Goal: Task Accomplishment & Management: Manage account settings

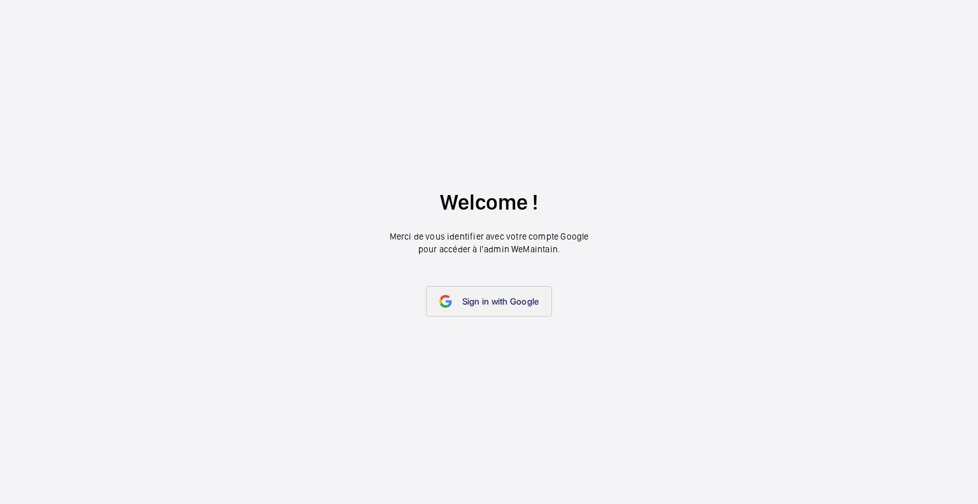
click at [474, 304] on span "Sign in with Google" at bounding box center [500, 301] width 77 height 10
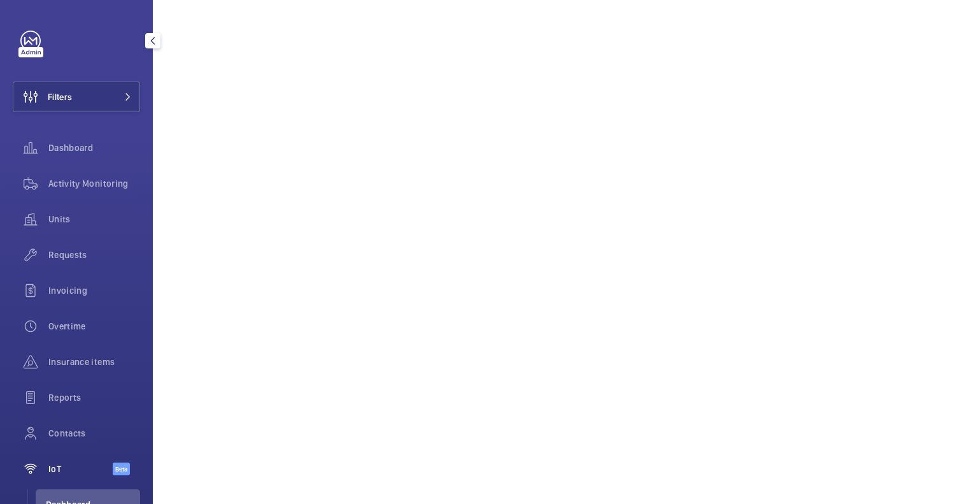
scroll to position [107, 0]
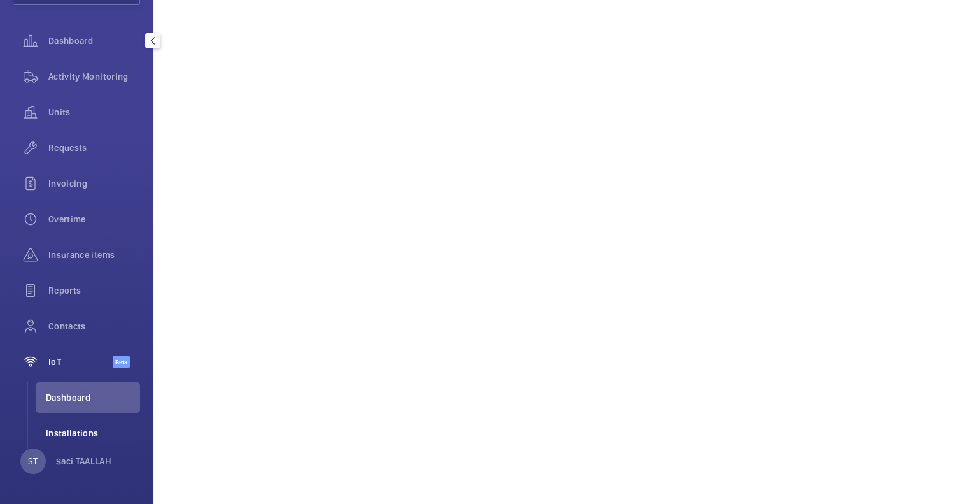
click at [81, 432] on span "Installations" at bounding box center [93, 433] width 94 height 13
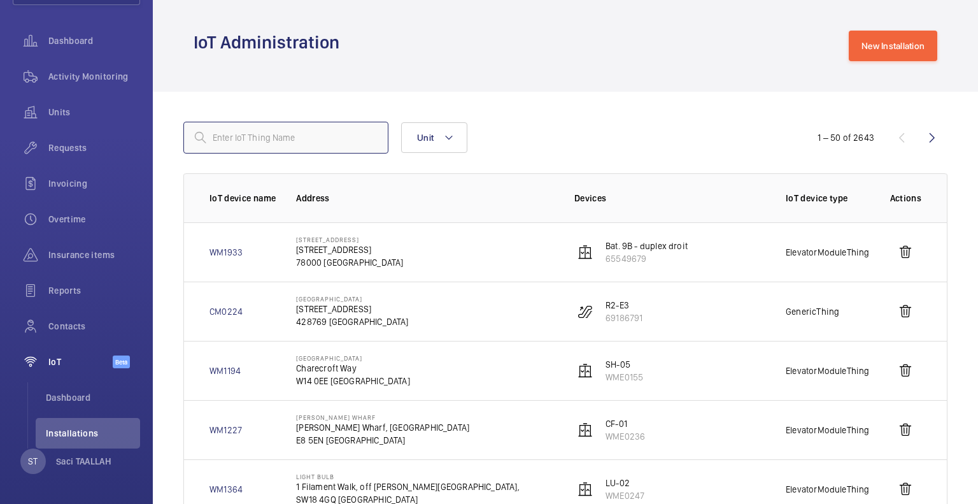
click at [324, 139] on input "text" at bounding box center [285, 138] width 205 height 32
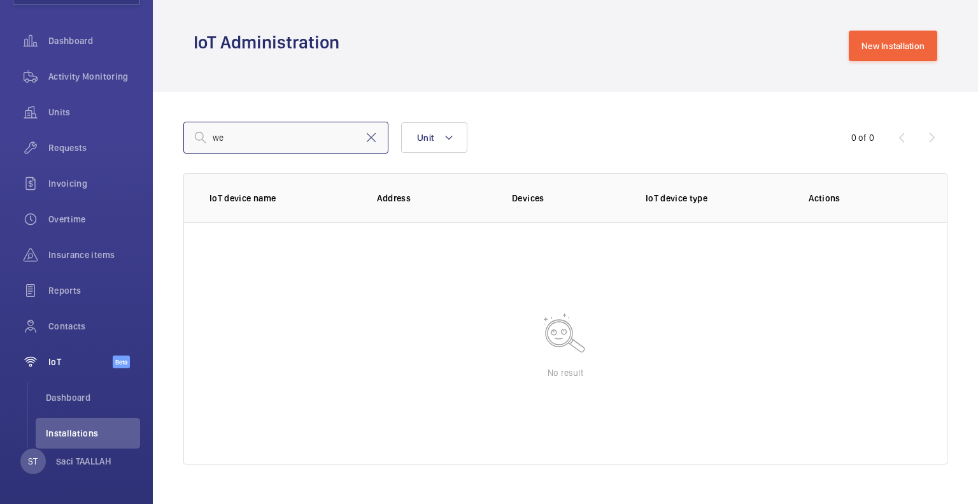
type input "w"
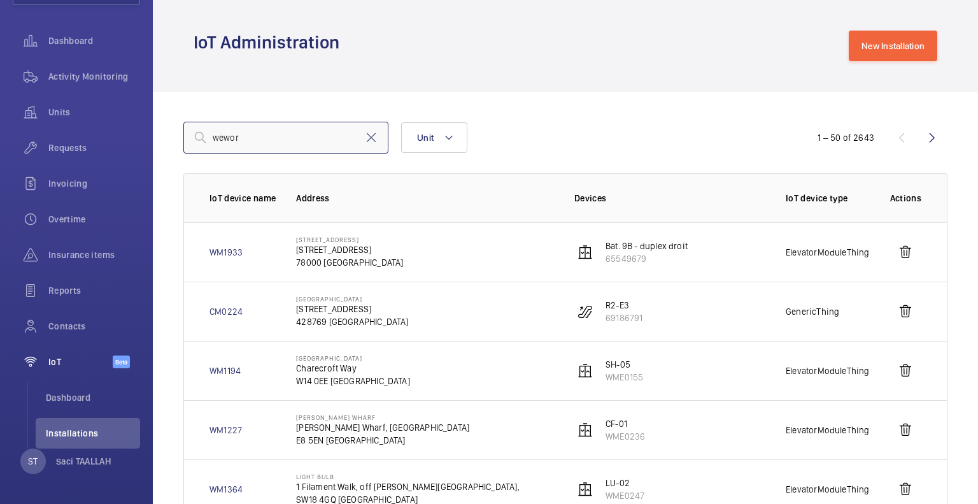
type input "wework"
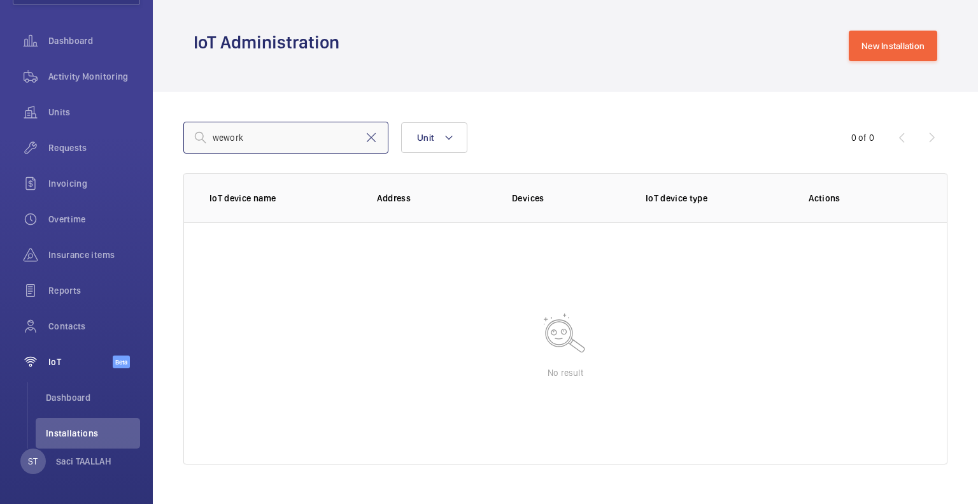
drag, startPoint x: 280, startPoint y: 137, endPoint x: 179, endPoint y: 145, distance: 101.6
click at [179, 145] on wm-front-admin-iot-things "wework Unit 0 of 0 IoT device name Address Devices IoT device type Actions No r…" at bounding box center [565, 293] width 825 height 403
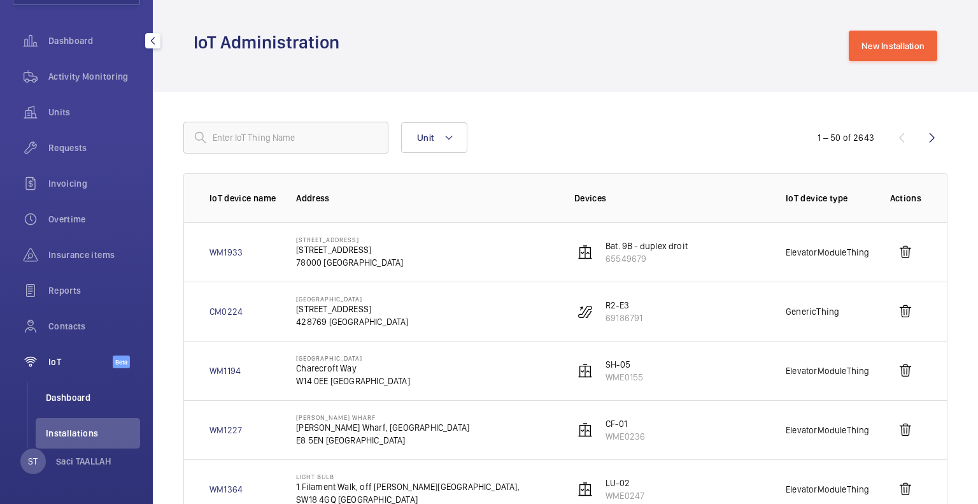
click at [74, 393] on span "Dashboard" at bounding box center [93, 397] width 94 height 13
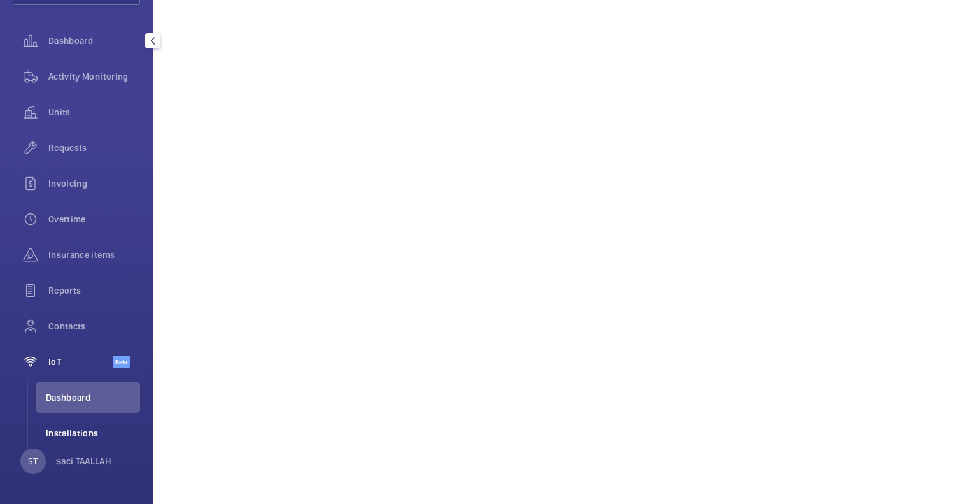
click at [80, 427] on span "Installations" at bounding box center [93, 433] width 94 height 13
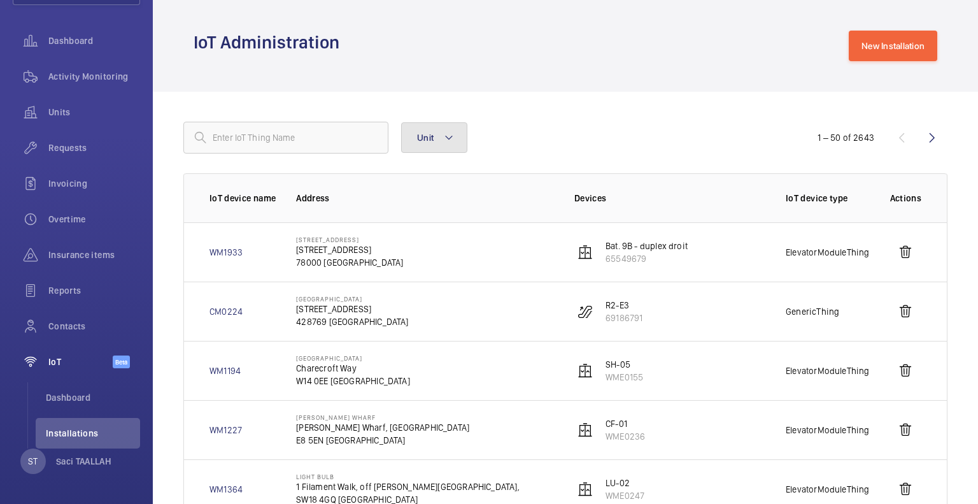
click at [447, 139] on mat-icon at bounding box center [449, 137] width 10 height 15
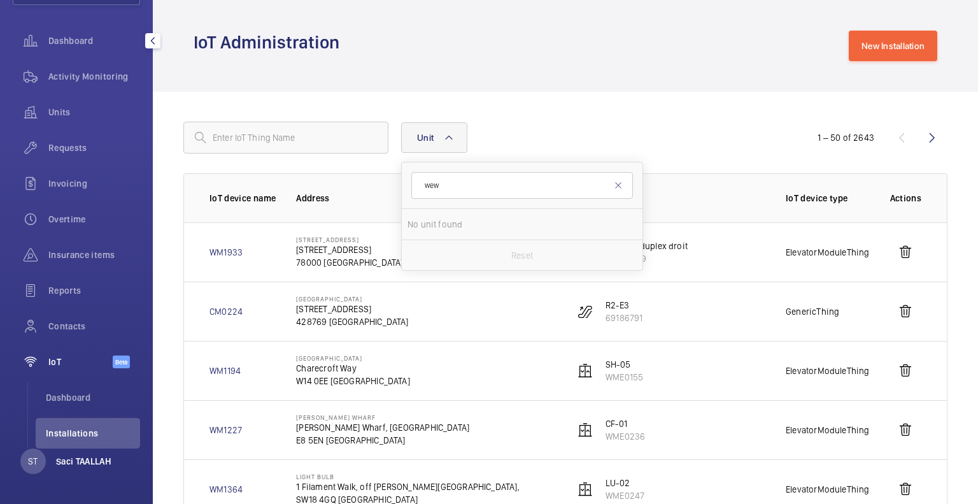
type input "wew"
click at [73, 455] on p "Saci TAALLAH" at bounding box center [83, 461] width 55 height 13
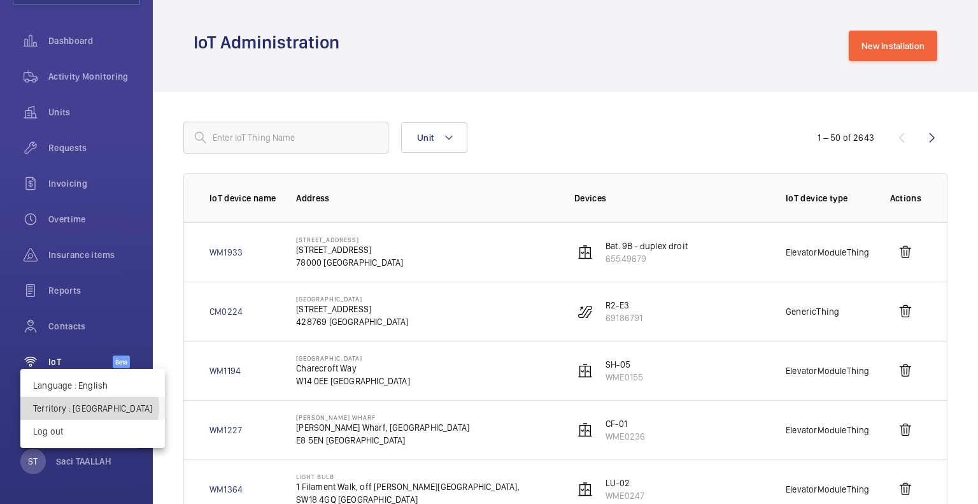
click at [89, 407] on p "Territory : [GEOGRAPHIC_DATA]" at bounding box center [92, 408] width 119 height 13
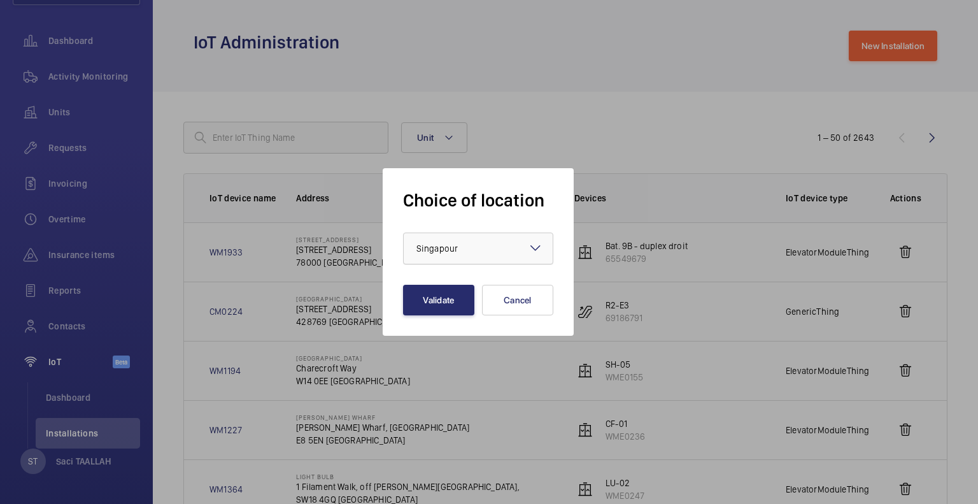
click at [492, 252] on div at bounding box center [478, 248] width 149 height 31
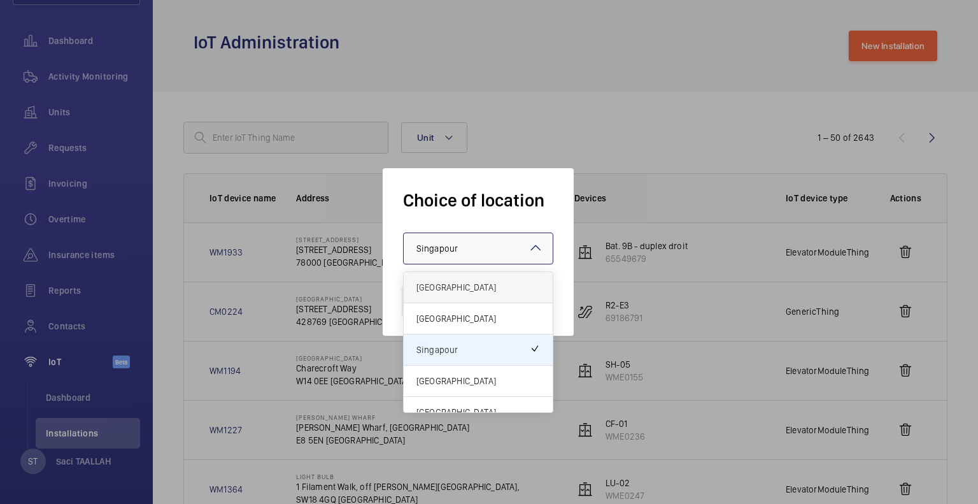
click at [472, 285] on span "[GEOGRAPHIC_DATA]" at bounding box center [478, 287] width 124 height 13
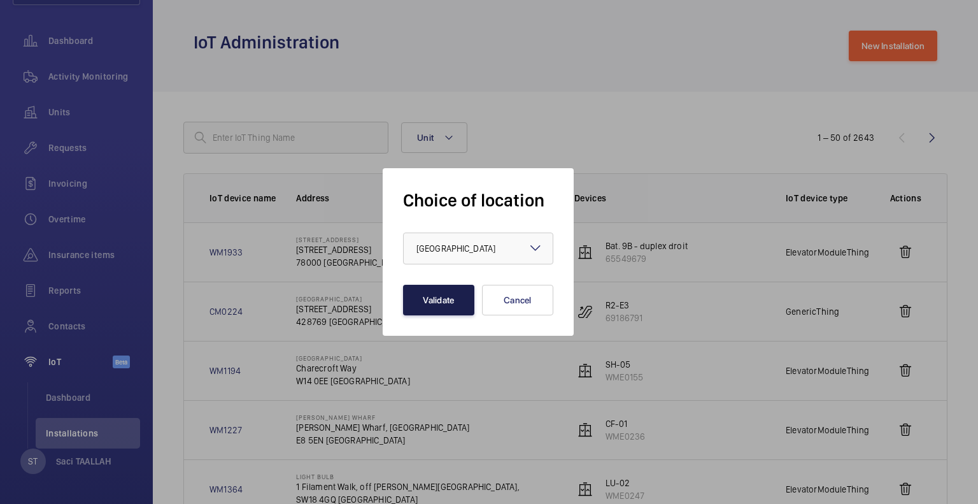
click at [444, 304] on button "Validate" at bounding box center [438, 300] width 71 height 31
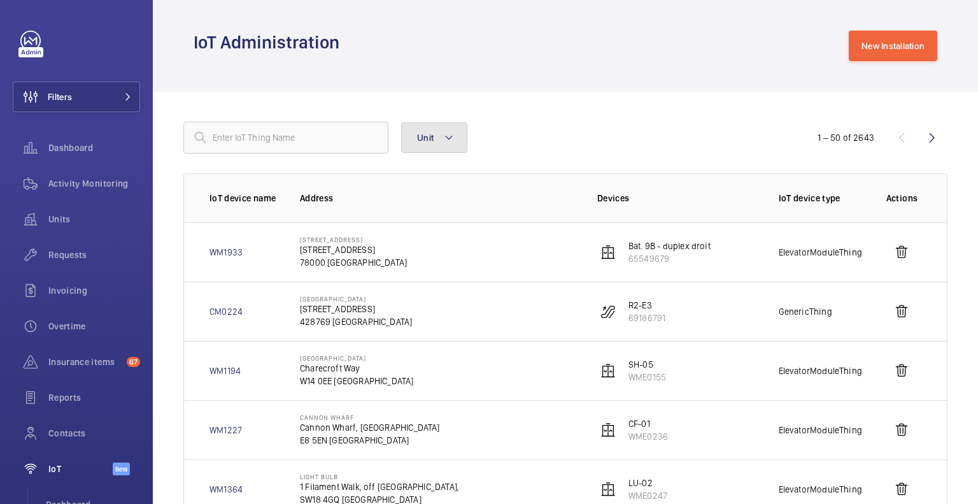
click at [453, 145] on mat-icon at bounding box center [449, 137] width 10 height 15
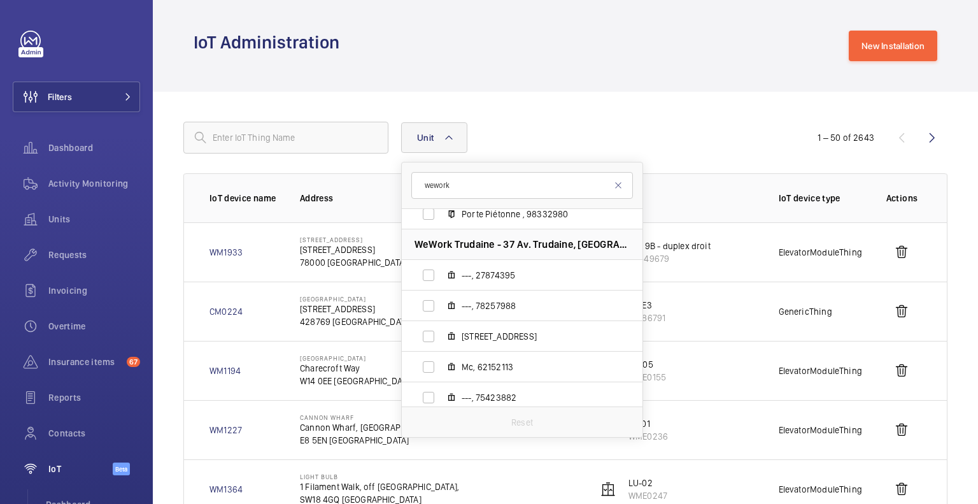
scroll to position [1337, 0]
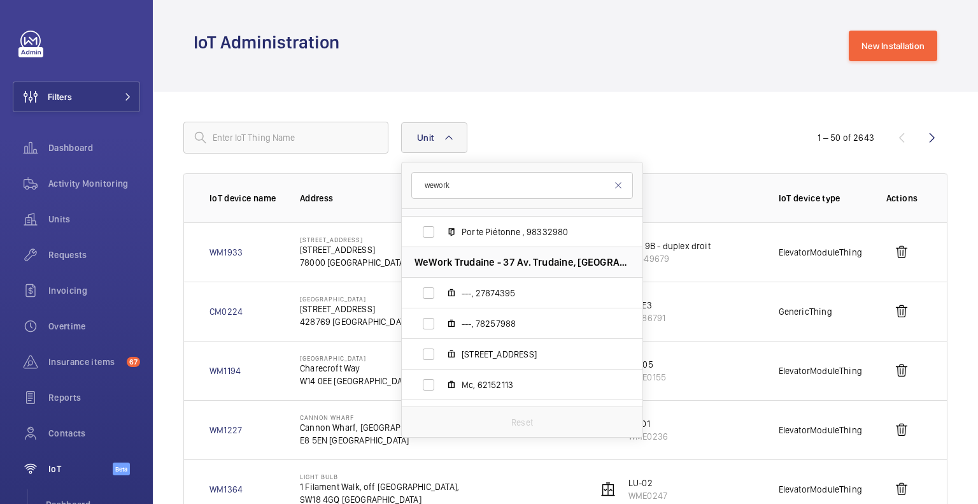
type input "wework"
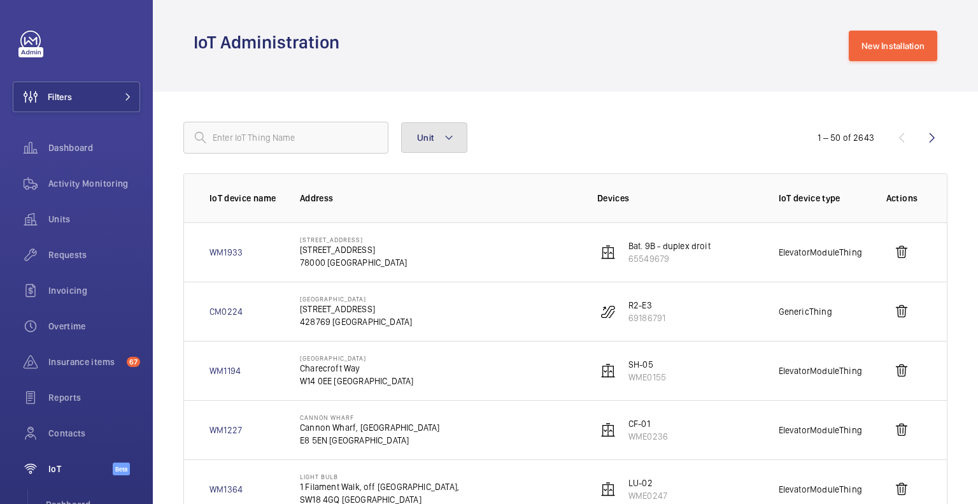
click at [429, 129] on button "Unit" at bounding box center [434, 137] width 66 height 31
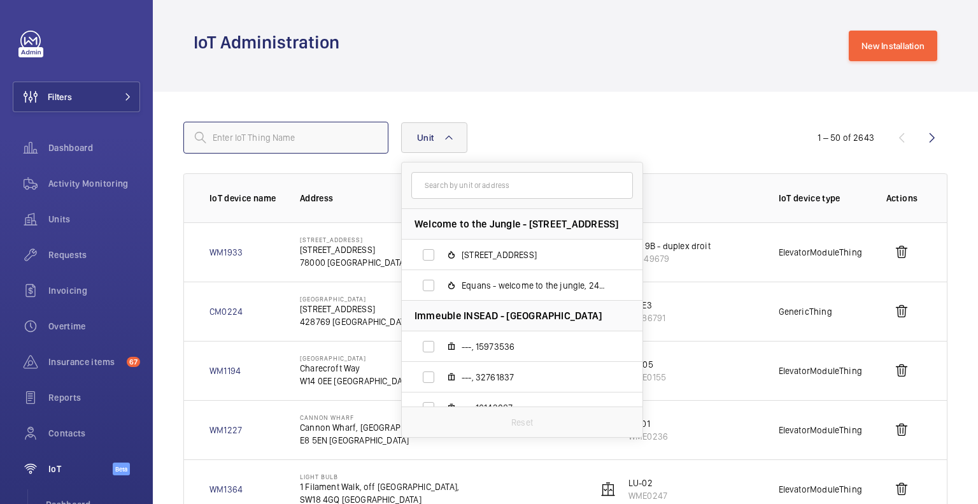
click at [307, 138] on input "text" at bounding box center [285, 138] width 205 height 32
